Goal: Information Seeking & Learning: Learn about a topic

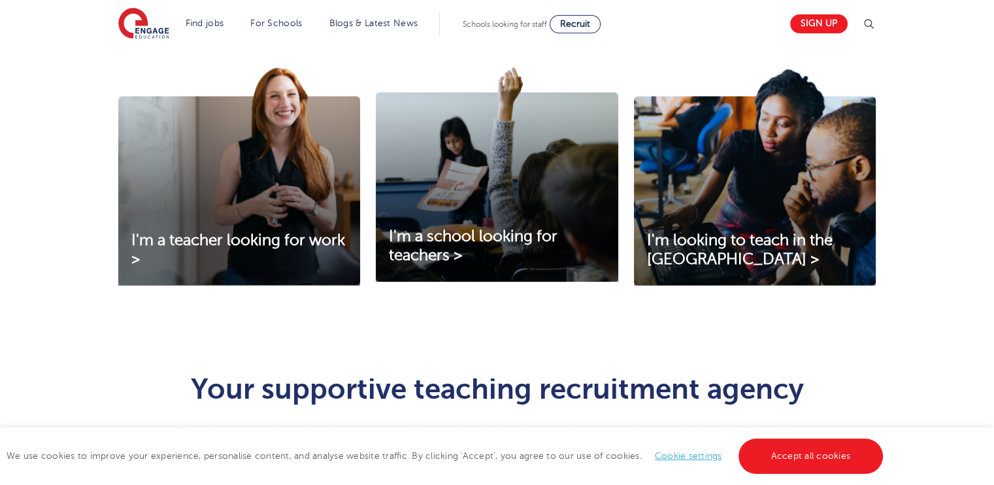
scroll to position [444, 0]
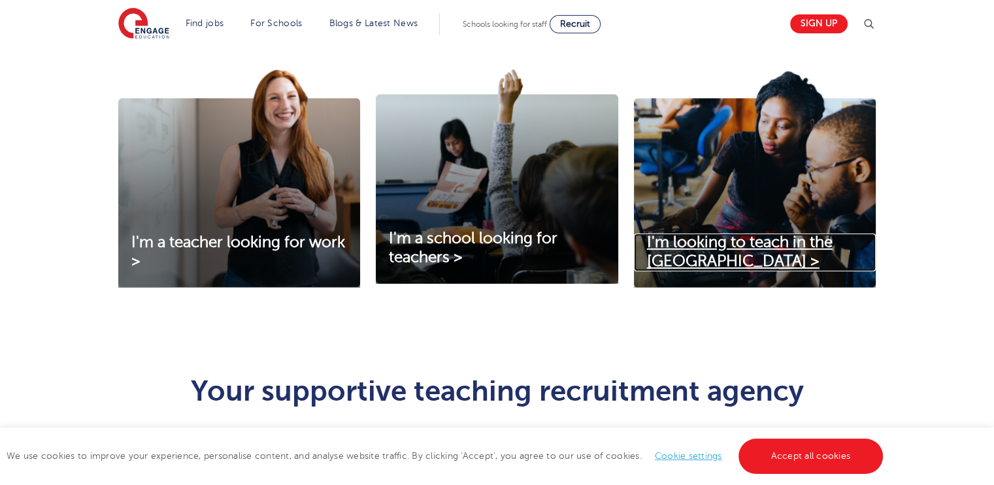
click at [768, 240] on span "I'm looking to teach in the UK >" at bounding box center [740, 251] width 186 height 37
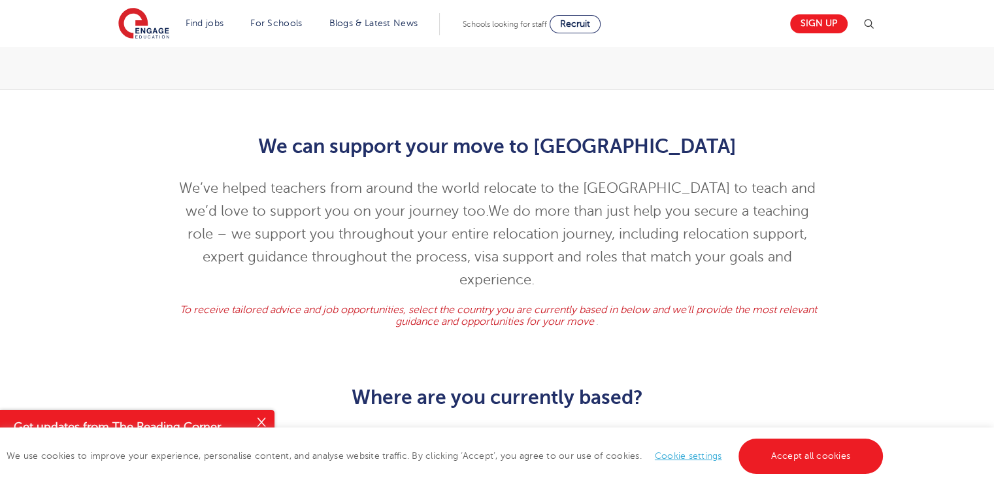
scroll to position [337, 0]
click at [818, 458] on link "Accept all cookies" at bounding box center [811, 456] width 145 height 35
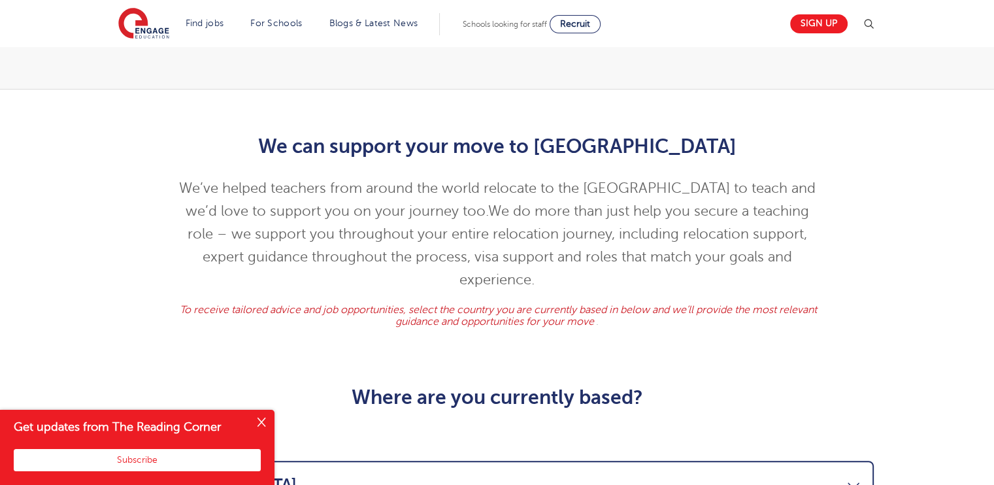
click at [261, 423] on button "Close" at bounding box center [261, 423] width 26 height 26
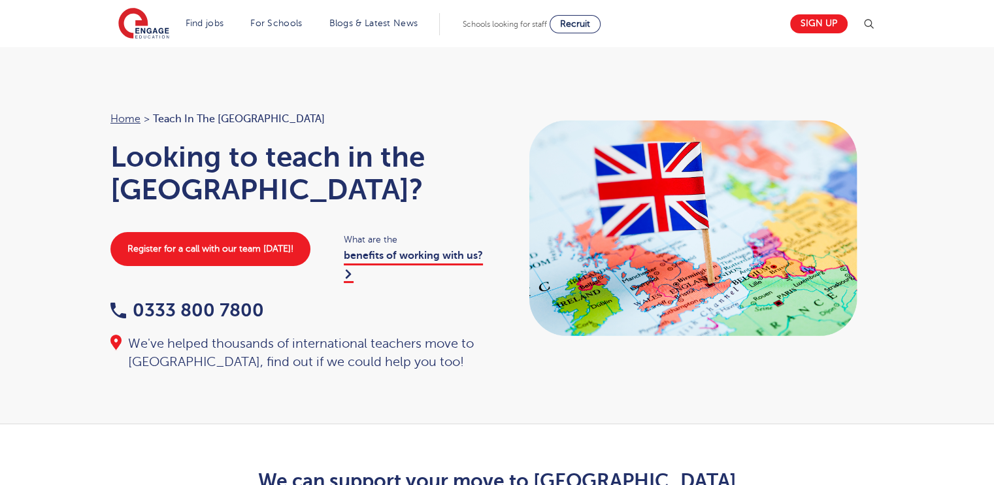
scroll to position [3, 0]
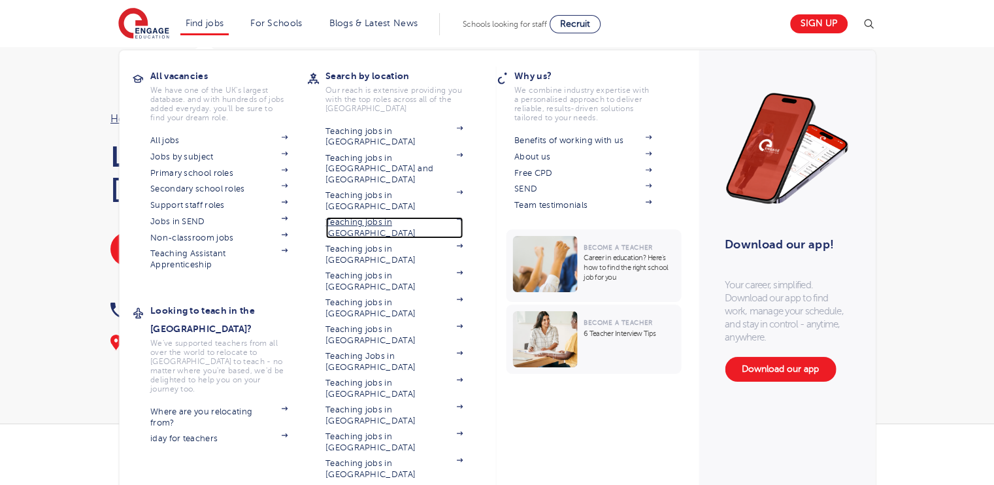
click at [401, 217] on link "Teaching jobs in [GEOGRAPHIC_DATA]" at bounding box center [394, 228] width 137 height 22
